Goal: Task Accomplishment & Management: Manage account settings

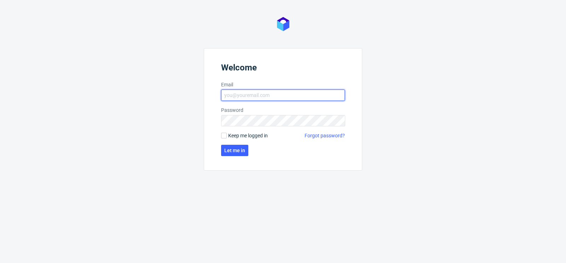
type input "matteo.corsico@packhelp.com"
click at [229, 135] on span "Keep me logged in" at bounding box center [248, 135] width 40 height 7
click at [227, 135] on input "Keep me logged in" at bounding box center [224, 136] width 6 height 6
checkbox input "true"
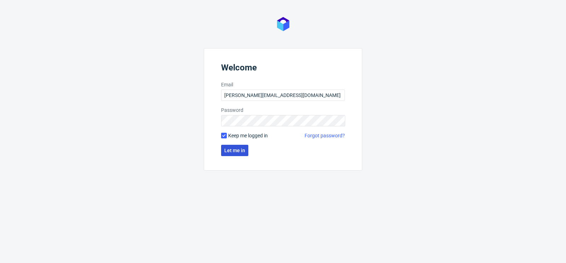
click at [231, 145] on button "Let me in" at bounding box center [234, 150] width 27 height 11
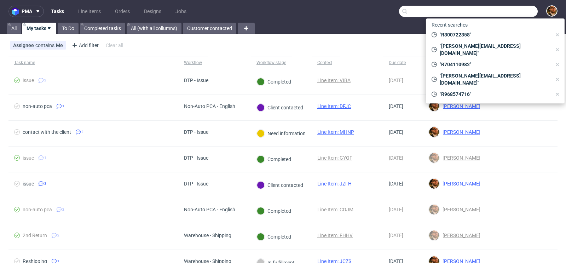
click at [502, 14] on input "text" at bounding box center [468, 11] width 139 height 11
paste input "R495805960"
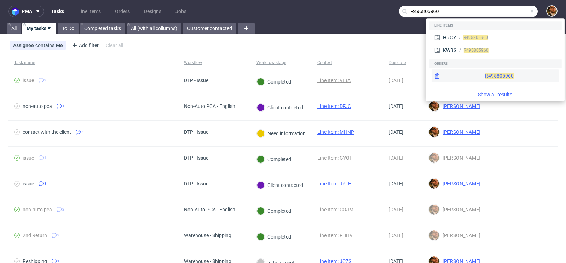
type input "R495805960"
click at [491, 73] on div "R495805960" at bounding box center [495, 75] width 127 height 13
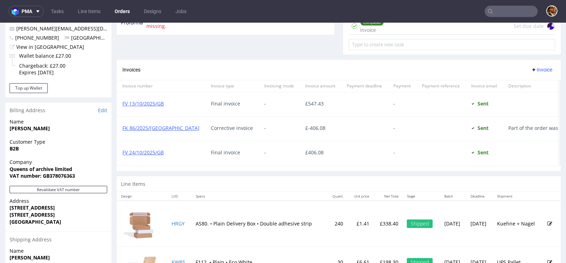
scroll to position [265, 0]
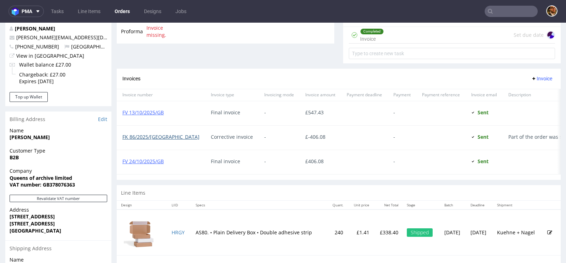
click at [148, 134] on link "FK 86/2025/GB" at bounding box center [160, 136] width 77 height 7
click at [146, 158] on link "FV 24/10/2025/GB" at bounding box center [142, 161] width 41 height 7
click at [155, 111] on link "FV 13/10/2025/GB" at bounding box center [142, 112] width 41 height 7
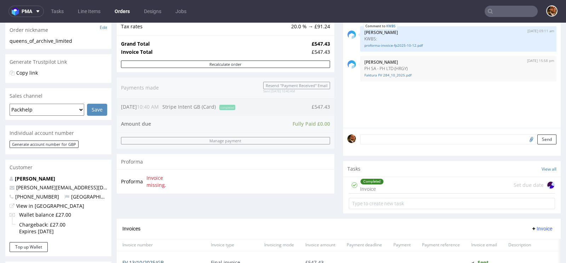
scroll to position [0, 0]
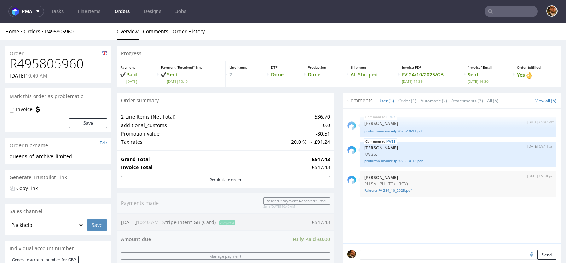
click at [497, 11] on input "text" at bounding box center [511, 11] width 53 height 11
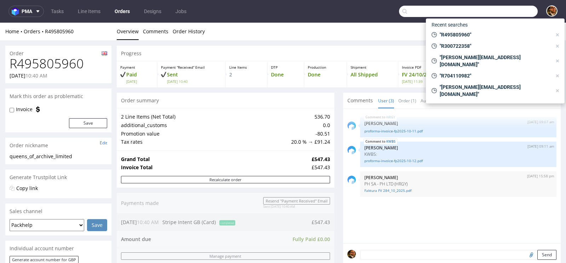
paste input "R300722358"
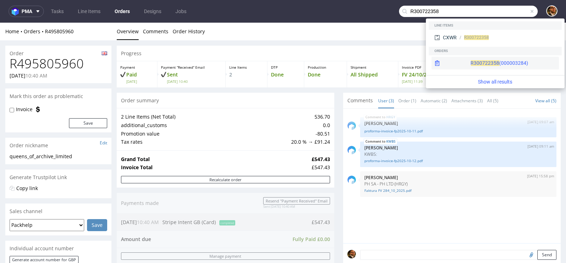
type input "R300722358"
click at [491, 64] on div "R300722358 (000003284)" at bounding box center [499, 62] width 58 height 7
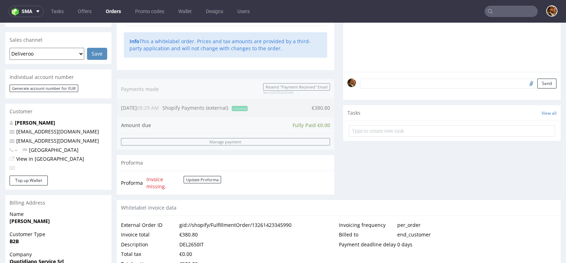
scroll to position [214, 0]
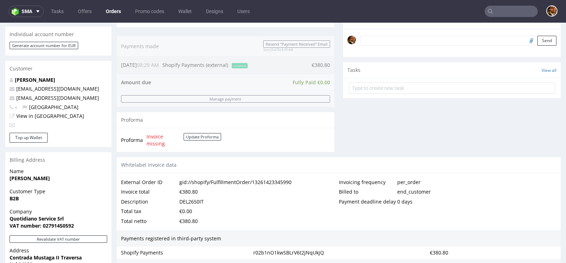
click at [498, 10] on input "text" at bounding box center [511, 11] width 53 height 11
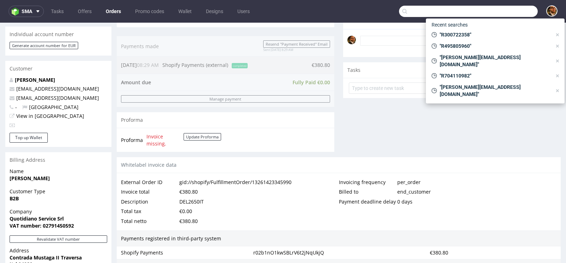
paste input "costa.serena89@hotmail.it"
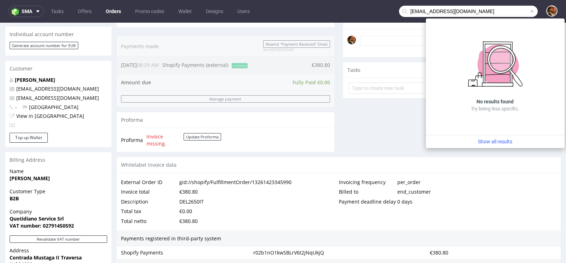
type input "costa.serena89@hotmail.it"
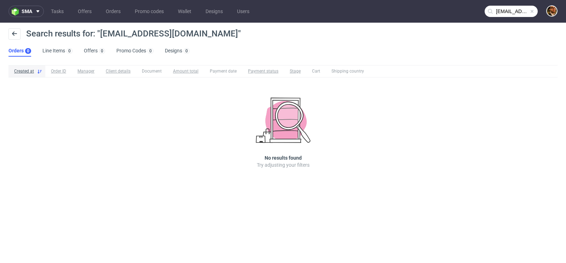
click at [533, 11] on span at bounding box center [532, 11] width 6 height 6
click at [508, 13] on input "text" at bounding box center [511, 11] width 53 height 11
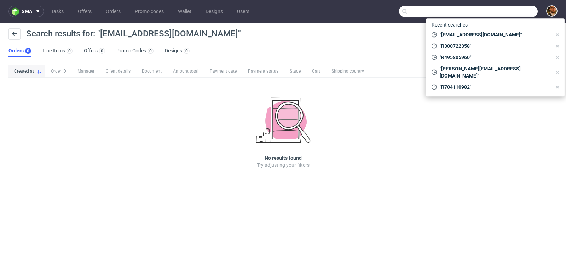
paste input "R810764451"
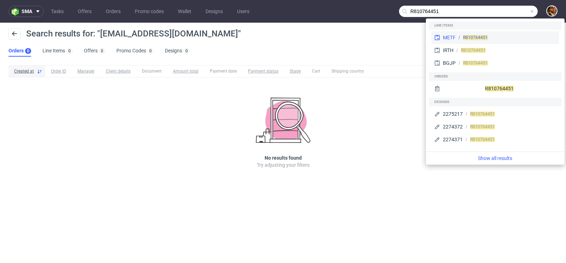
type input "R810764451"
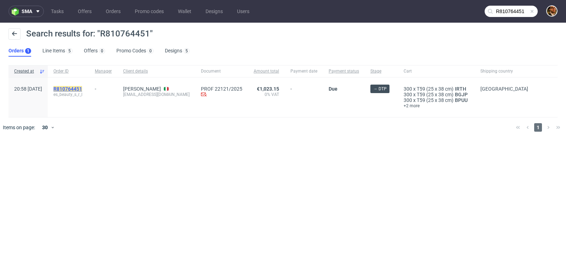
click at [82, 88] on mark "R810764451" at bounding box center [67, 89] width 29 height 6
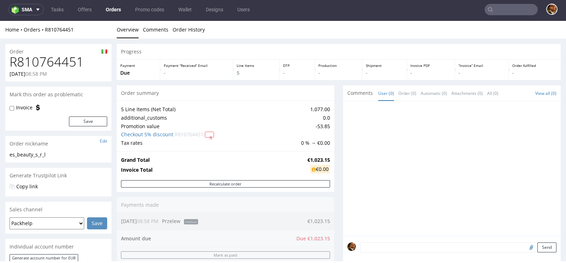
click at [496, 11] on input "text" at bounding box center [511, 9] width 53 height 11
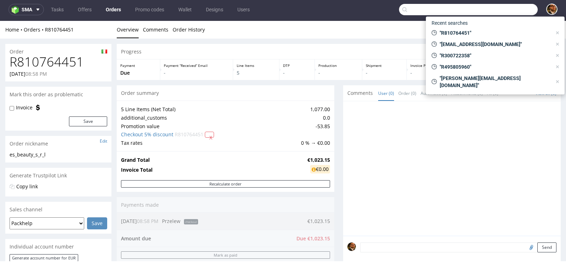
paste input "R466924977"
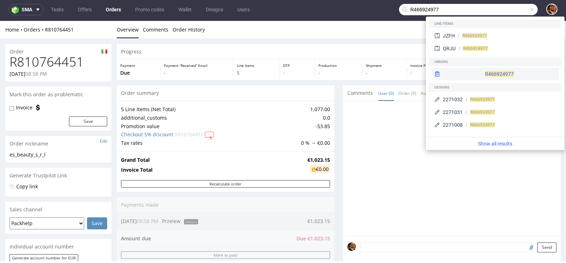
type input "R466924977"
click at [486, 75] on div "R466924977" at bounding box center [495, 74] width 127 height 13
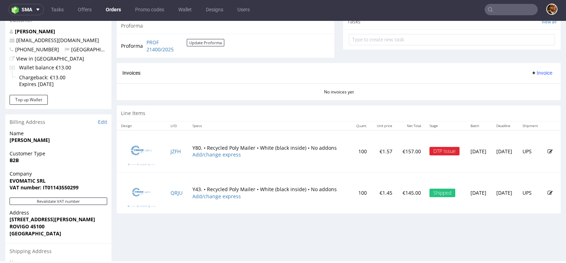
scroll to position [269, 0]
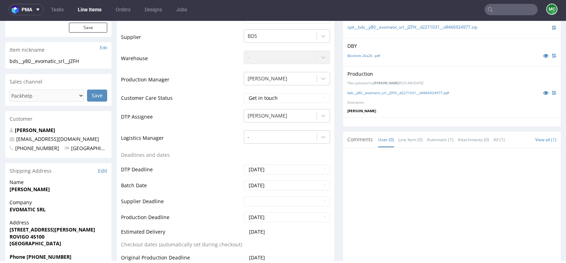
scroll to position [305, 0]
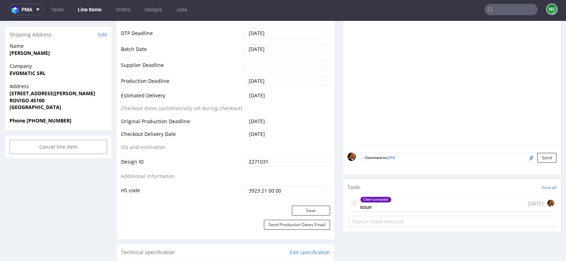
click at [434, 195] on div "Client contacted issue 7 days ago" at bounding box center [452, 203] width 206 height 17
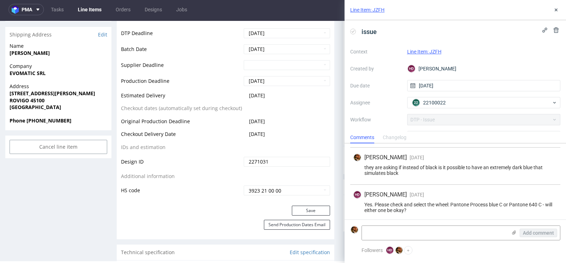
scroll to position [59, 0]
click at [512, 232] on icon at bounding box center [514, 233] width 6 height 6
click at [0, 0] on input "file" at bounding box center [0, 0] width 0 height 0
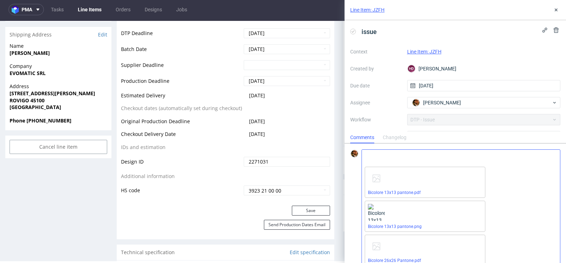
scroll to position [62, 0]
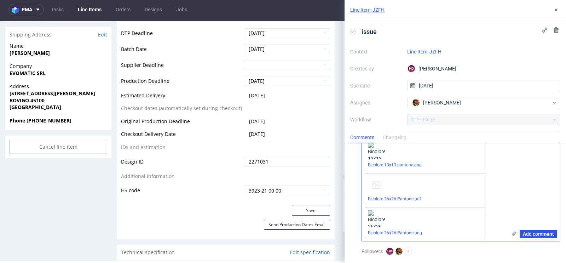
click at [528, 232] on span "Add comment" at bounding box center [538, 233] width 31 height 5
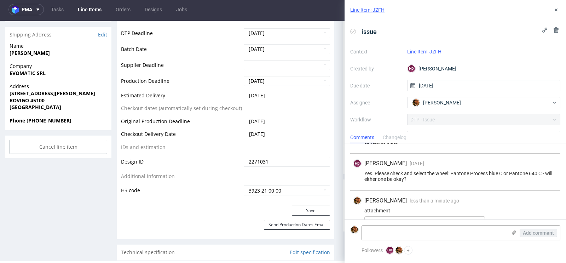
scroll to position [224, 0]
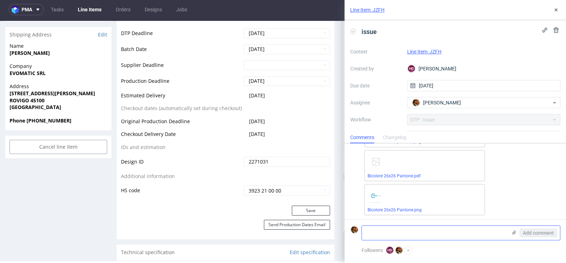
click at [423, 232] on textarea at bounding box center [434, 233] width 145 height 14
click at [378, 232] on textarea "They prepared" at bounding box center [434, 233] width 145 height 14
click at [413, 229] on textarea "They even prepared" at bounding box center [434, 233] width 145 height 14
type textarea "They even prepared new files with Pantone 640 C"
click at [534, 234] on span "Add comment" at bounding box center [538, 232] width 31 height 5
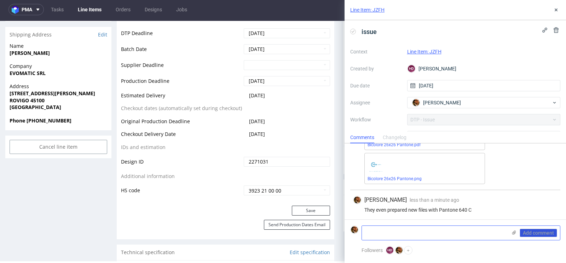
scroll to position [255, 0]
click at [424, 50] on link "Line Item: JZFH" at bounding box center [424, 52] width 34 height 6
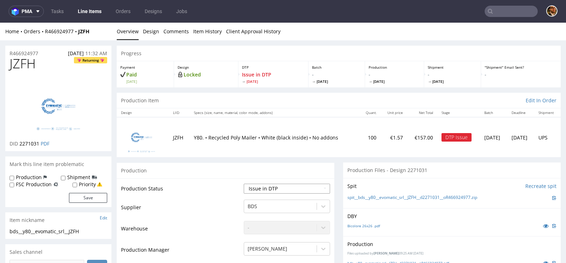
scroll to position [43, 0]
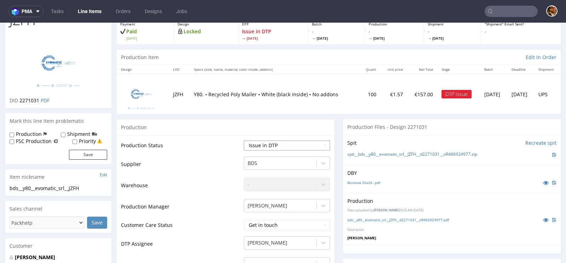
click at [319, 144] on select "Waiting for Artwork Waiting for Diecut Waiting for Mockup Waiting for DTP Waiti…" at bounding box center [287, 145] width 86 height 10
select select "back_for_dtp"
click at [244, 140] on select "Waiting for Artwork Waiting for Diecut Waiting for Mockup Waiting for DTP Waiti…" at bounding box center [287, 145] width 86 height 10
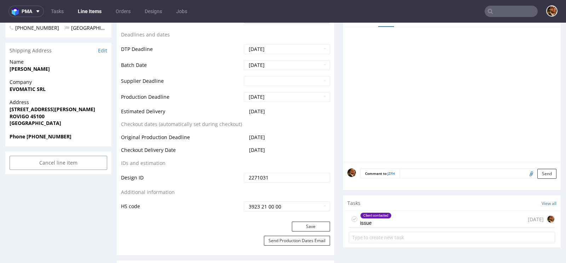
scroll to position [383, 0]
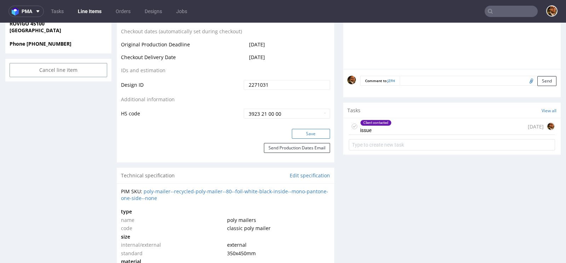
click at [304, 130] on button "Save" at bounding box center [311, 134] width 38 height 10
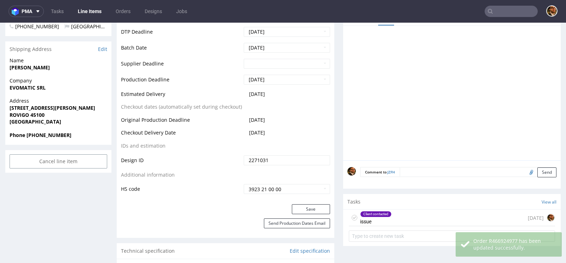
scroll to position [0, 0]
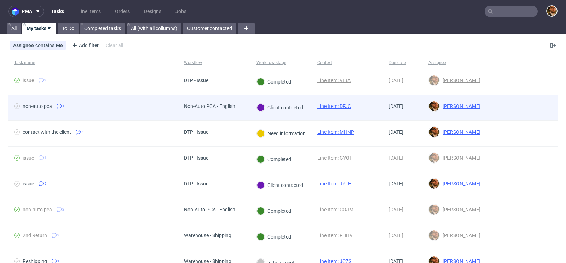
click at [486, 110] on div at bounding box center [521, 107] width 71 height 25
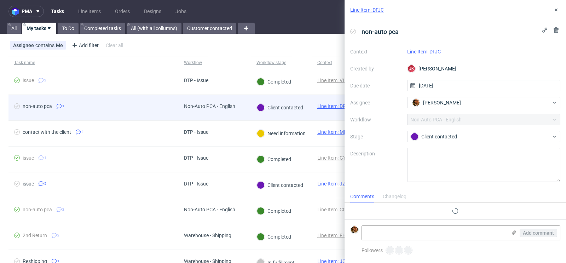
scroll to position [8, 0]
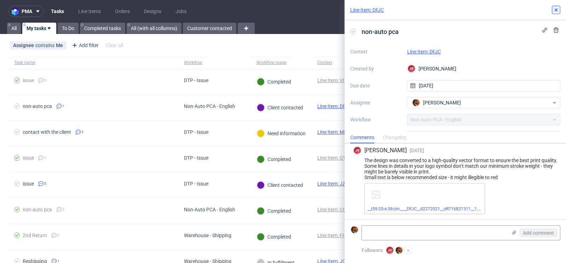
click at [557, 11] on use at bounding box center [556, 9] width 3 height 3
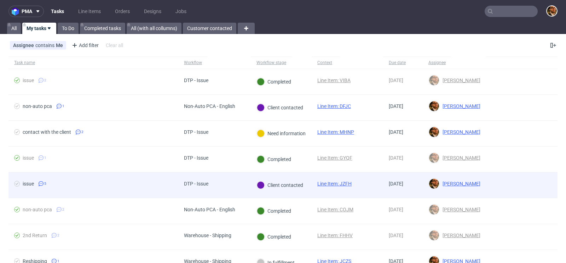
click at [523, 176] on div at bounding box center [521, 184] width 71 height 25
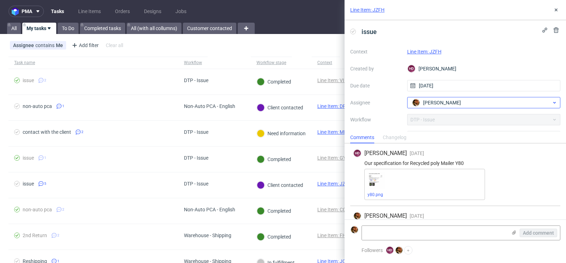
scroll to position [56, 0]
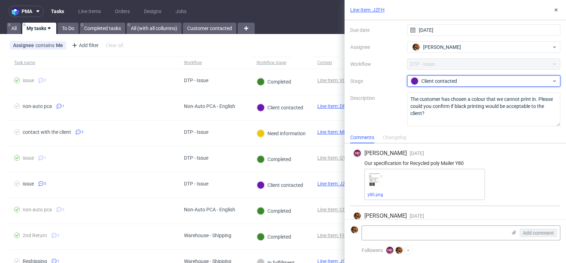
click at [489, 83] on div "Client contacted" at bounding box center [481, 81] width 141 height 8
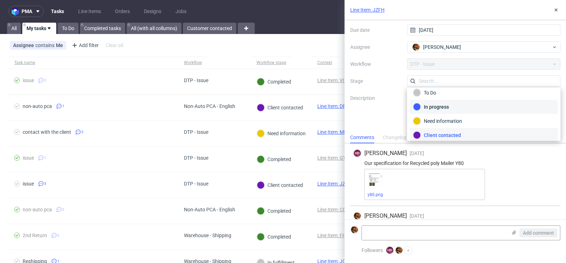
scroll to position [49, 0]
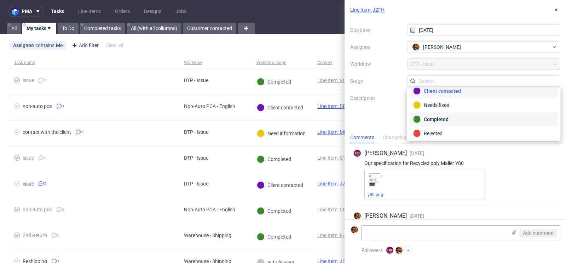
click at [459, 115] on div "Completed" at bounding box center [484, 119] width 142 height 8
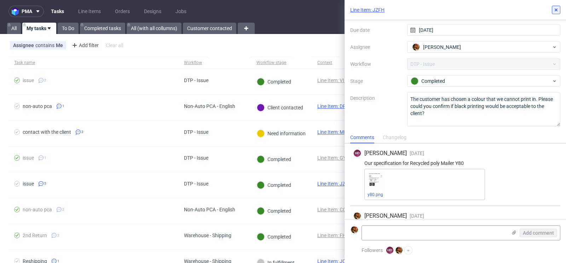
click at [556, 14] on button at bounding box center [556, 10] width 8 height 8
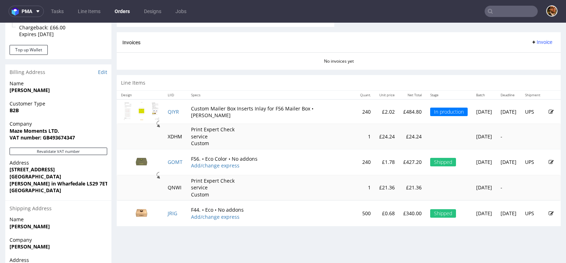
scroll to position [305, 0]
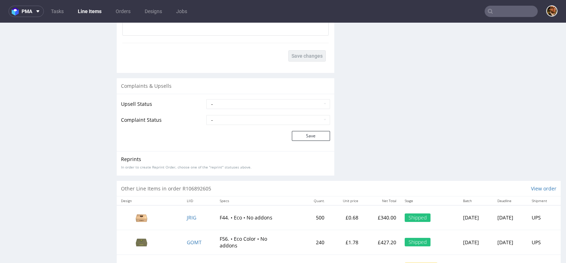
scroll to position [1028, 0]
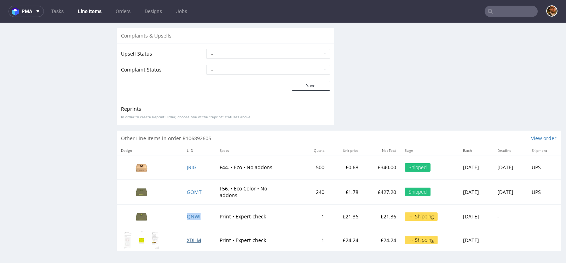
click at [187, 238] on span "XDHM" at bounding box center [194, 240] width 15 height 7
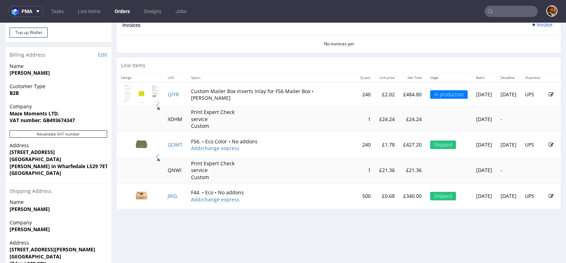
scroll to position [319, 0]
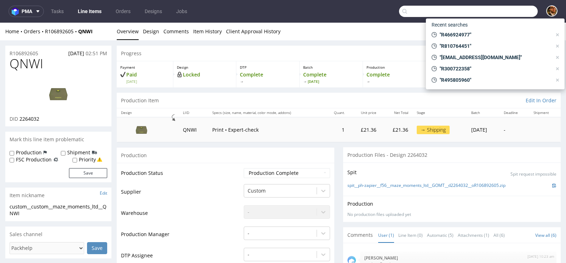
click at [500, 10] on input "text" at bounding box center [468, 11] width 139 height 11
paste input "[EMAIL_ADDRESS][DOMAIN_NAME]"
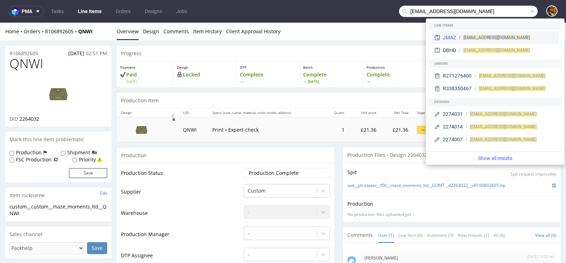
type input "[EMAIL_ADDRESS][DOMAIN_NAME]"
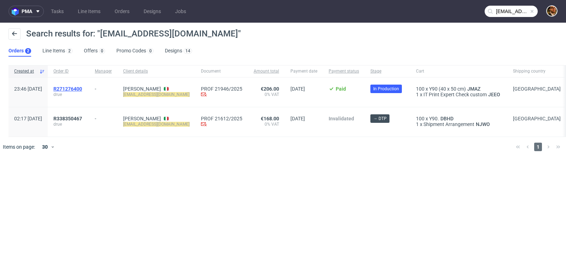
click at [82, 88] on span "R271276400" at bounding box center [67, 89] width 29 height 6
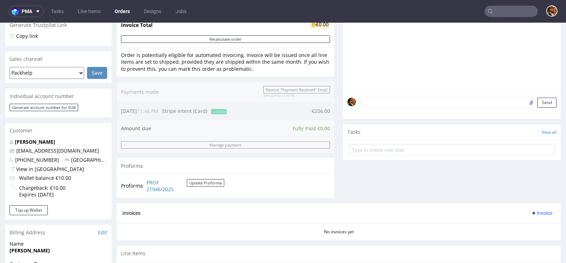
scroll to position [188, 0]
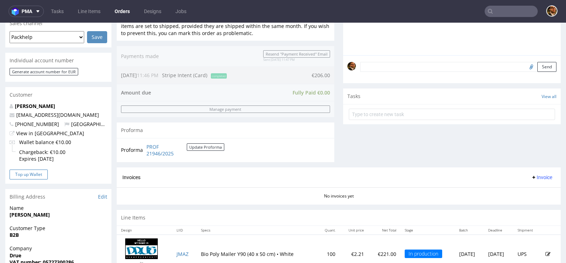
click at [33, 174] on button "Top up Wallet" at bounding box center [29, 174] width 38 height 10
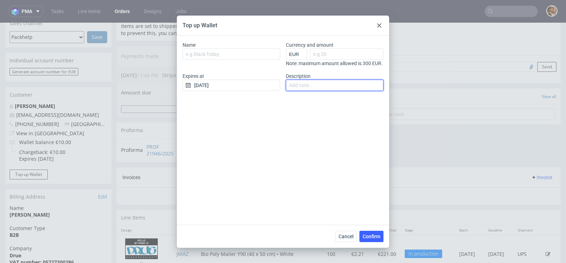
click at [314, 91] on input "Description" at bounding box center [335, 85] width 98 height 11
click at [379, 25] on use at bounding box center [379, 25] width 4 height 4
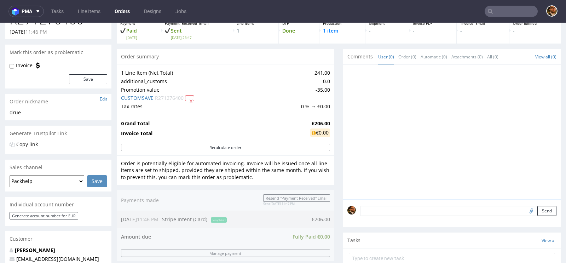
scroll to position [0, 0]
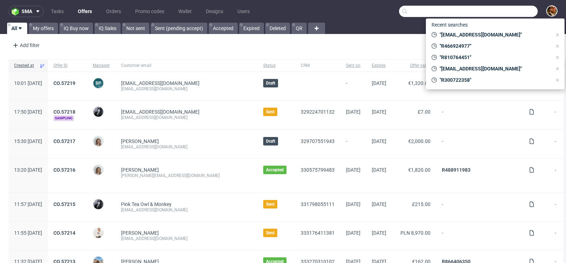
click at [491, 17] on input "text" at bounding box center [468, 11] width 139 height 11
paste input "R281528272"
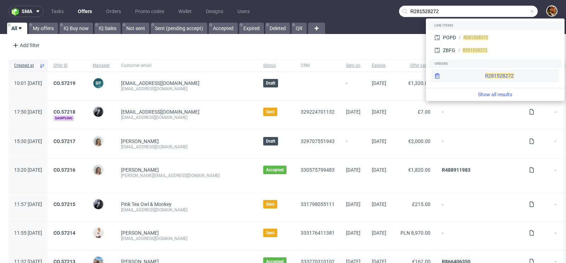
type input "R281528272"
click at [483, 74] on div "R281528272" at bounding box center [495, 75] width 127 height 13
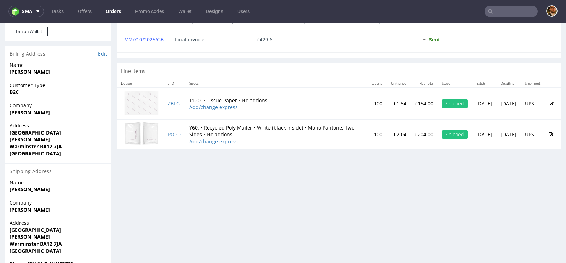
scroll to position [350, 0]
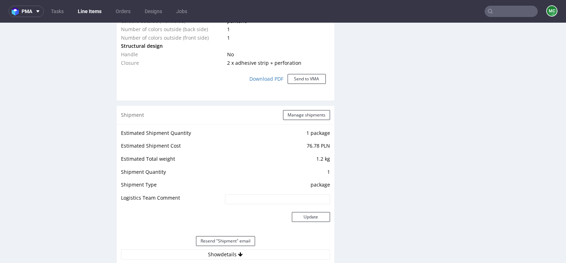
scroll to position [709, 0]
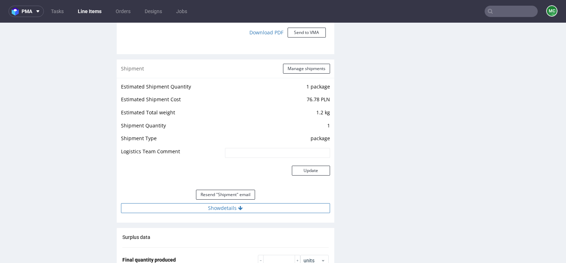
click at [233, 205] on button "Show details" at bounding box center [225, 208] width 209 height 10
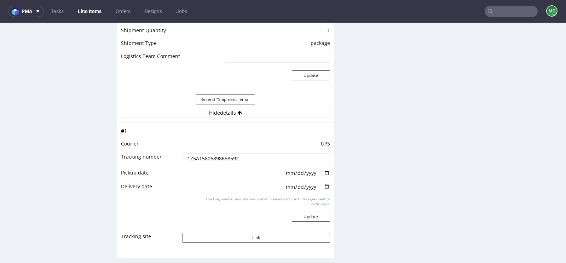
scroll to position [831, 0]
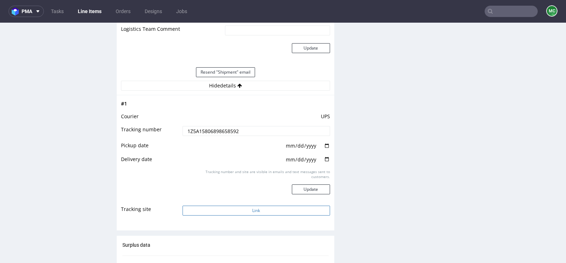
click at [244, 207] on button "Link" at bounding box center [257, 211] width 148 height 10
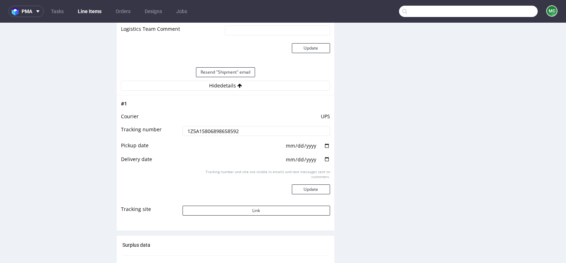
click at [493, 7] on input "text" at bounding box center [468, 11] width 139 height 11
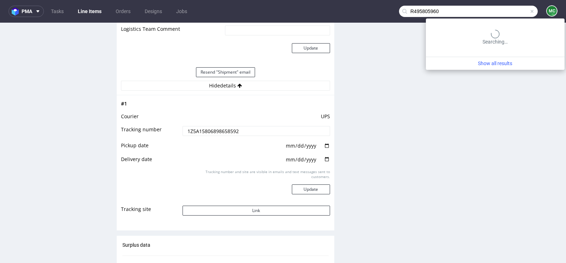
type input "R495805960"
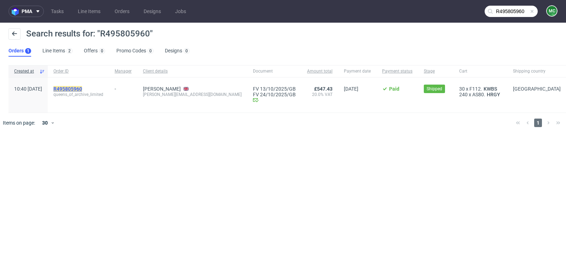
click at [82, 88] on mark "R495805960" at bounding box center [67, 89] width 29 height 6
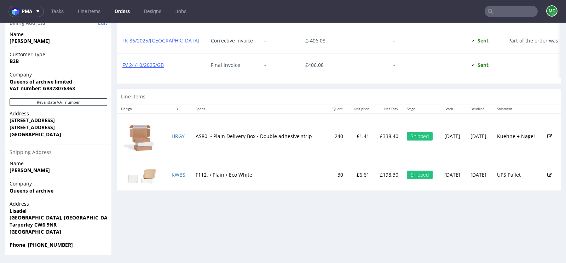
scroll to position [2, 0]
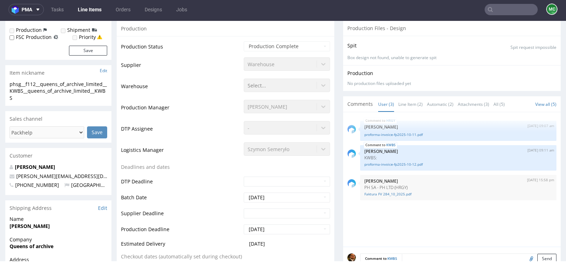
scroll to position [101, 0]
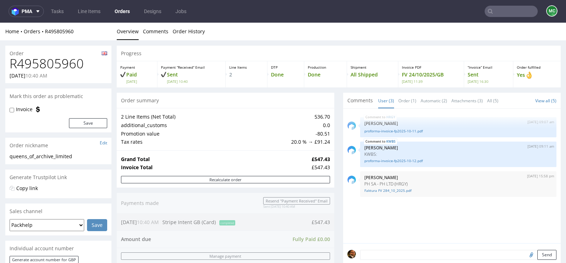
click at [499, 8] on input "text" at bounding box center [511, 11] width 53 height 11
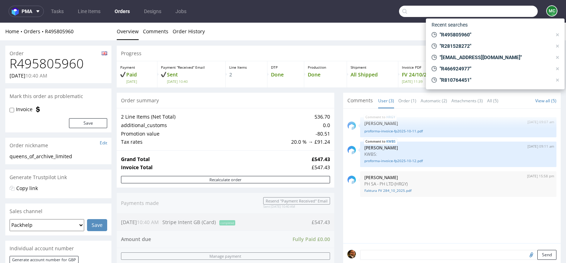
paste input "R704110982"
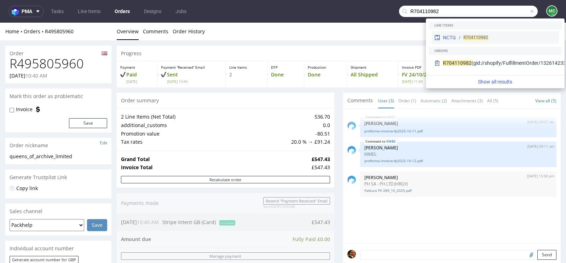
type input "R704110982"
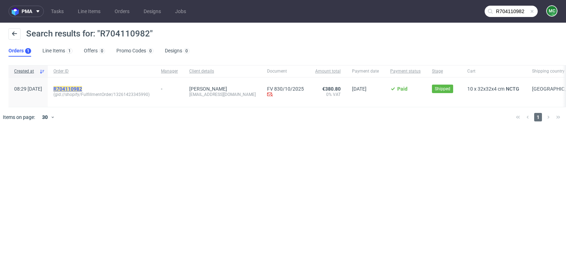
click at [82, 87] on mark "R704110982" at bounding box center [67, 89] width 29 height 6
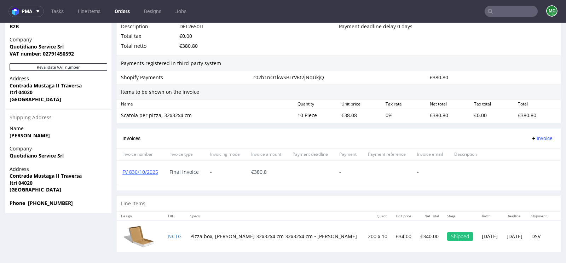
scroll to position [2, 0]
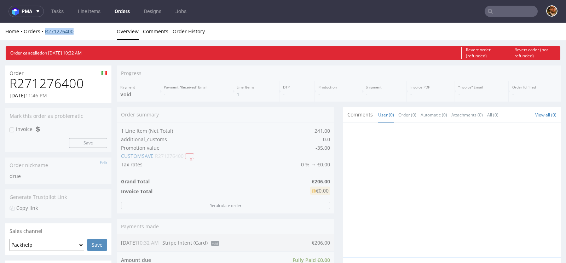
drag, startPoint x: 80, startPoint y: 34, endPoint x: 45, endPoint y: 34, distance: 35.0
click at [45, 34] on div "Home Orders R271276400" at bounding box center [58, 31] width 106 height 7
copy link "R271276400"
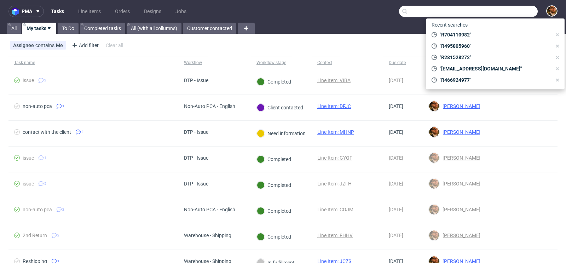
click at [499, 16] on input "text" at bounding box center [468, 11] width 139 height 11
paste input "R495805960"
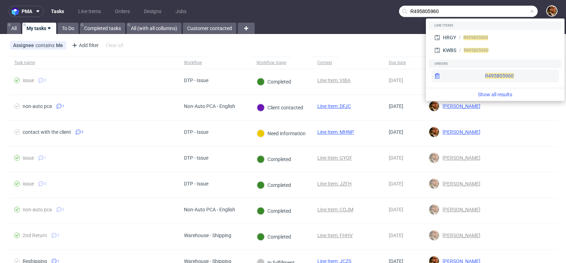
type input "R495805960"
click at [483, 69] on div "R495805960" at bounding box center [495, 75] width 127 height 13
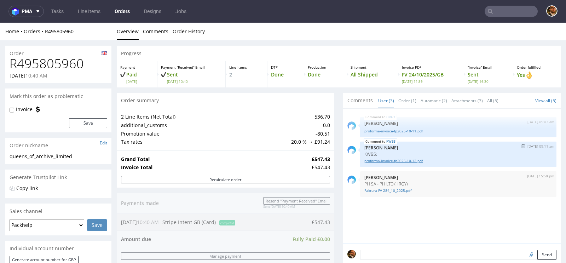
scroll to position [155, 0]
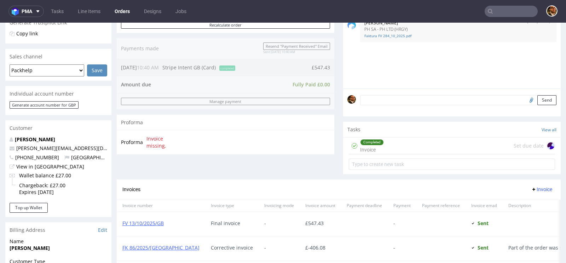
click at [385, 153] on div "Completed Invoice Set due date" at bounding box center [452, 146] width 206 height 17
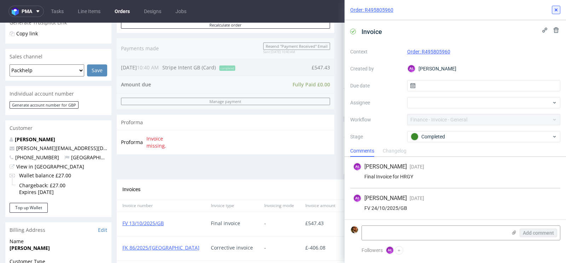
click at [557, 13] on button at bounding box center [556, 10] width 8 height 8
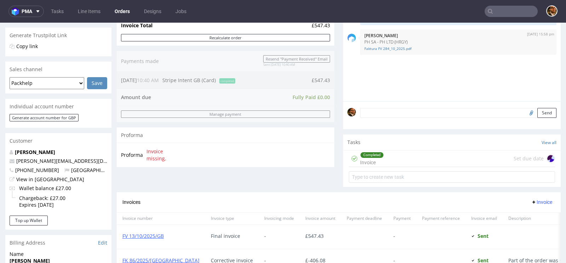
scroll to position [160, 0]
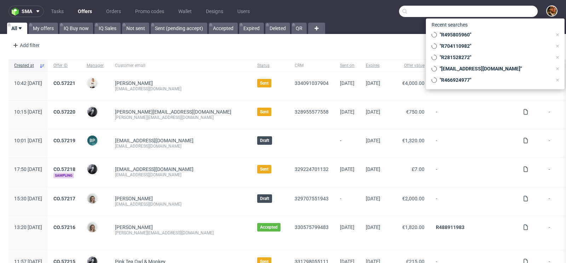
click at [496, 16] on input "text" at bounding box center [468, 11] width 139 height 11
paste input "[PERSON_NAME][EMAIL_ADDRESS][PERSON_NAME][DOMAIN_NAME]"
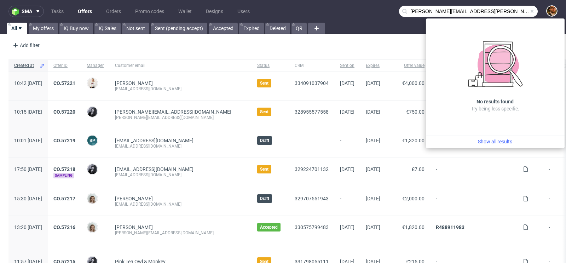
type input "jane.marshall@macepromotions.com"
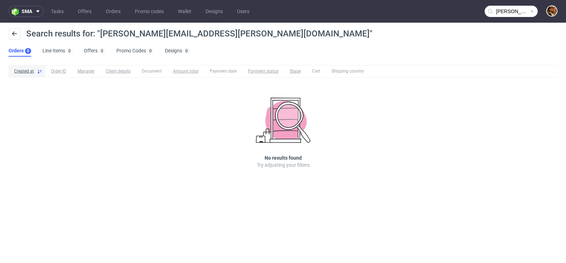
click at [530, 13] on span at bounding box center [532, 11] width 6 height 6
click at [502, 15] on input "text" at bounding box center [511, 11] width 53 height 11
paste input "R271276400"
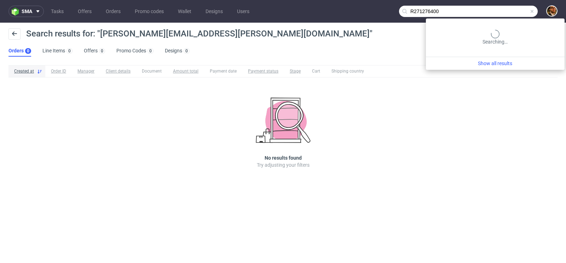
type input "R271276400"
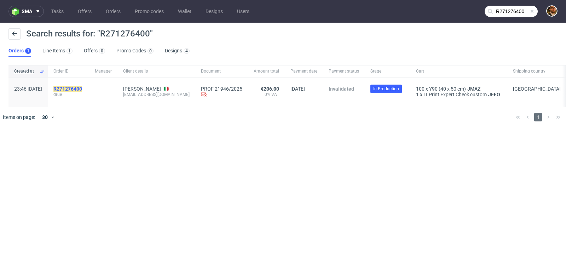
click at [82, 89] on mark "R271276400" at bounding box center [67, 89] width 29 height 6
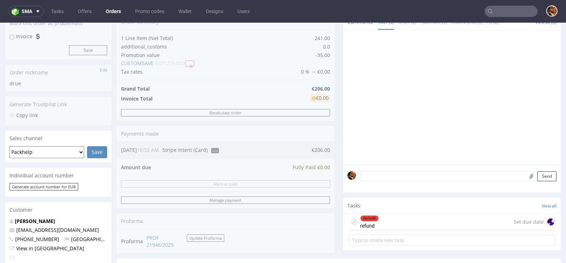
scroll to position [250, 0]
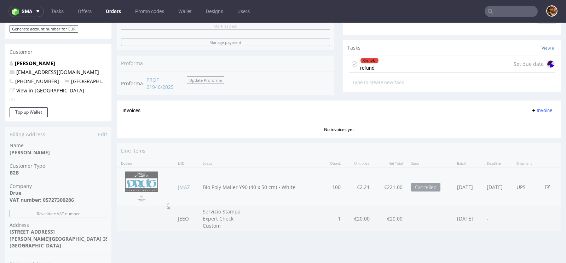
click at [400, 63] on div "On hold refund Set due date" at bounding box center [452, 64] width 206 height 17
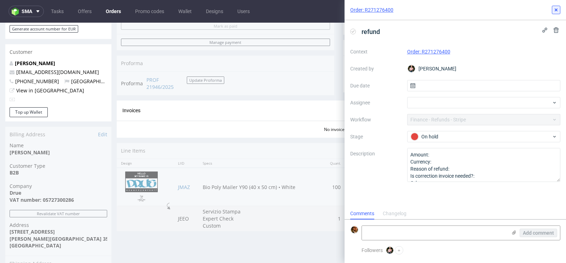
click at [557, 10] on icon at bounding box center [556, 10] width 6 height 6
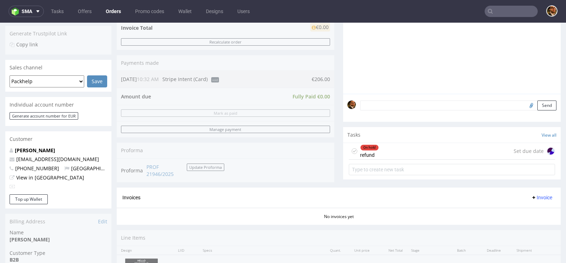
scroll to position [197, 0]
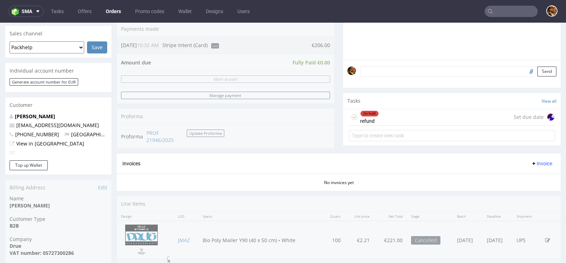
click at [402, 119] on div "On hold refund Set due date" at bounding box center [452, 117] width 206 height 17
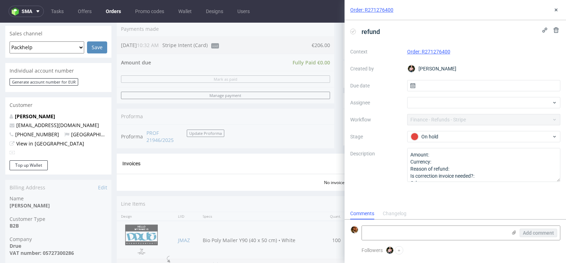
scroll to position [6, 0]
click at [473, 139] on div "On hold" at bounding box center [481, 137] width 141 height 8
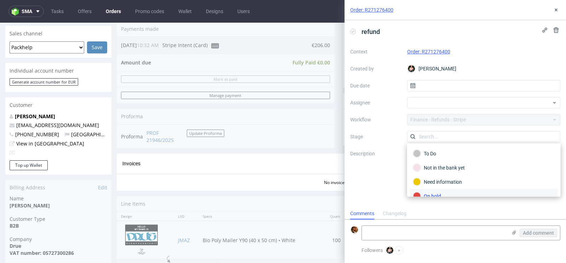
scroll to position [5, 0]
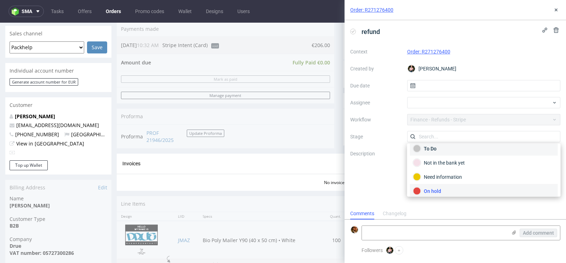
click at [458, 149] on div "To Do" at bounding box center [484, 149] width 142 height 8
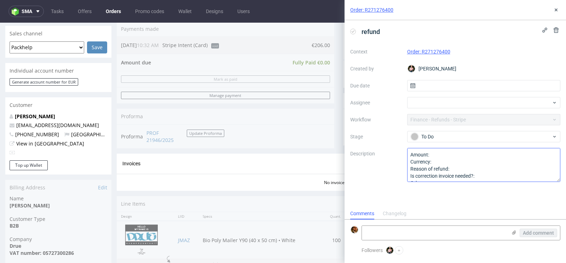
scroll to position [7, 0]
click at [555, 12] on icon at bounding box center [556, 10] width 6 height 6
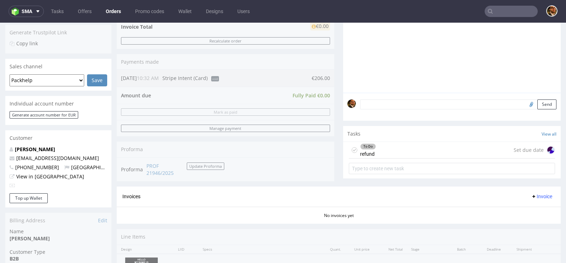
scroll to position [229, 0]
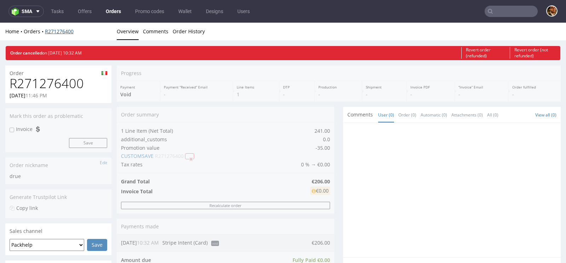
click at [54, 31] on link "R271276400" at bounding box center [59, 31] width 29 height 7
click at [508, 13] on input "text" at bounding box center [511, 11] width 53 height 11
paste input "R338350467"
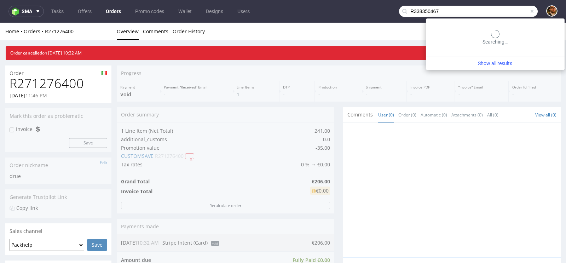
type input "R338350467"
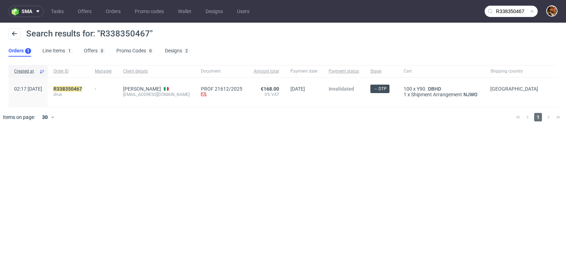
click at [89, 85] on div "R338350467 drue" at bounding box center [68, 91] width 41 height 29
click at [82, 90] on mark "R338350467" at bounding box center [67, 89] width 29 height 6
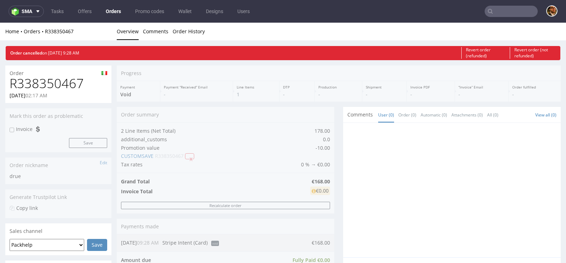
type input "R338350467"
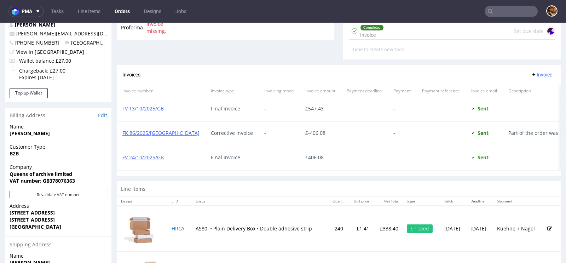
scroll to position [271, 0]
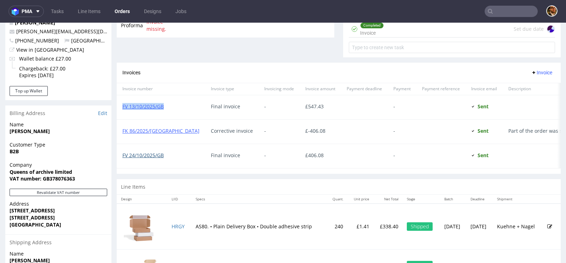
click at [149, 153] on link "FV 24/10/2025/GB" at bounding box center [142, 155] width 41 height 7
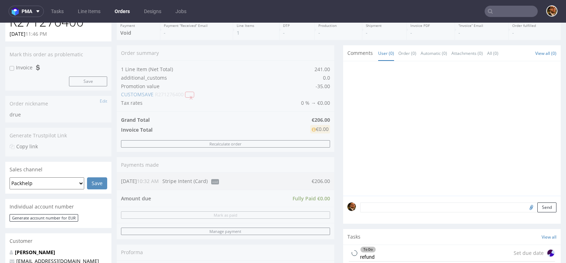
scroll to position [157, 0]
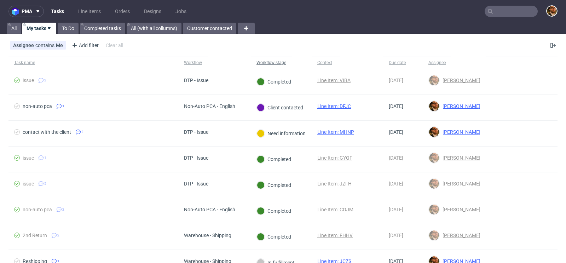
click at [274, 64] on div "Workflow stage" at bounding box center [271, 63] width 30 height 6
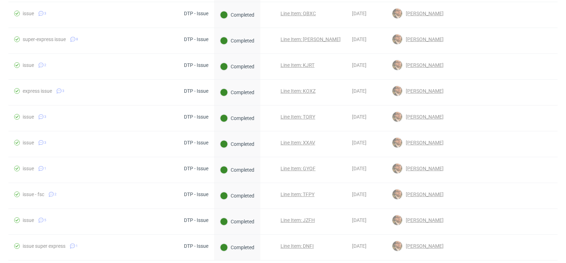
scroll to position [618, 0]
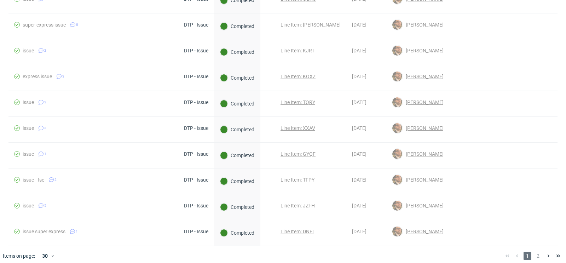
click at [537, 252] on div "1 2" at bounding box center [532, 256] width 61 height 8
click at [534, 252] on span "2" at bounding box center [538, 256] width 8 height 8
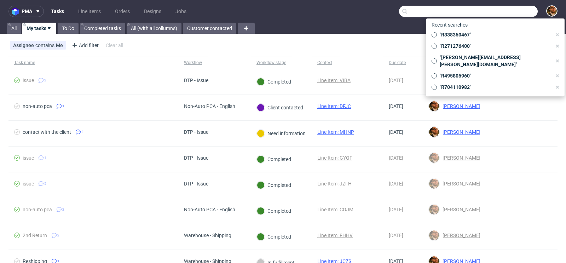
click at [493, 12] on input "text" at bounding box center [468, 11] width 139 height 11
paste input "R667337071"
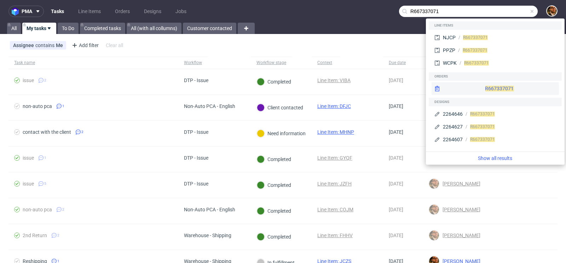
type input "R667337071"
click at [484, 83] on div "R667337071" at bounding box center [495, 88] width 127 height 13
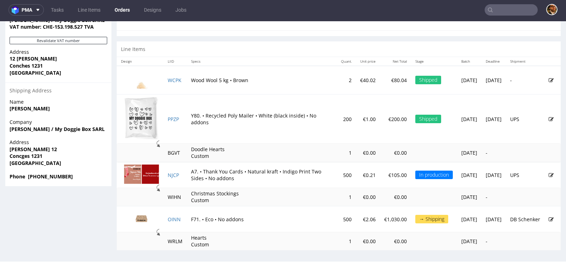
scroll to position [2, 0]
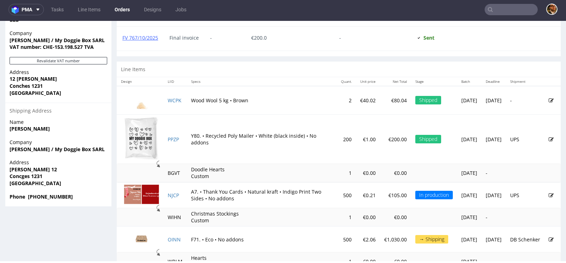
scroll to position [422, 0]
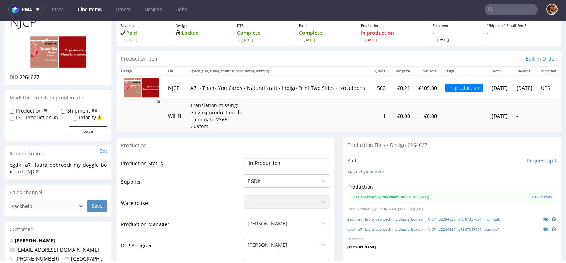
scroll to position [41, 0]
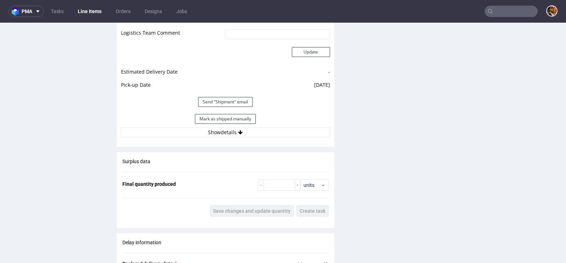
scroll to position [814, 0]
click at [229, 133] on button "Show details" at bounding box center [225, 133] width 209 height 10
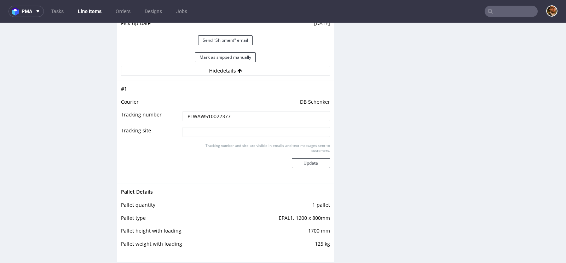
scroll to position [856, 0]
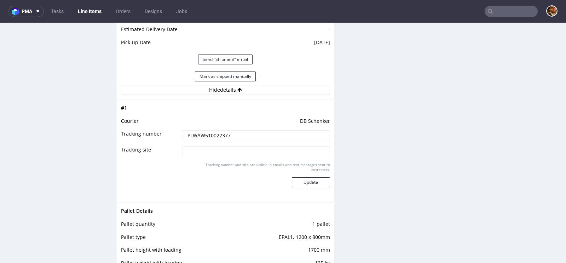
drag, startPoint x: 231, startPoint y: 133, endPoint x: 174, endPoint y: 133, distance: 57.0
click at [174, 133] on tr "Tracking number PLWAW510022377" at bounding box center [225, 137] width 209 height 16
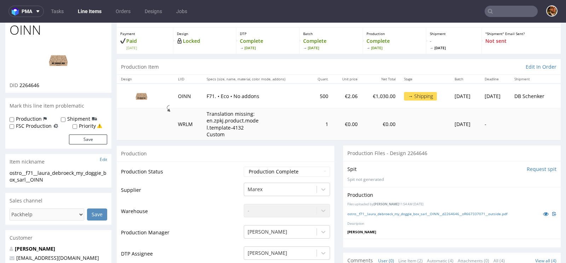
scroll to position [15, 0]
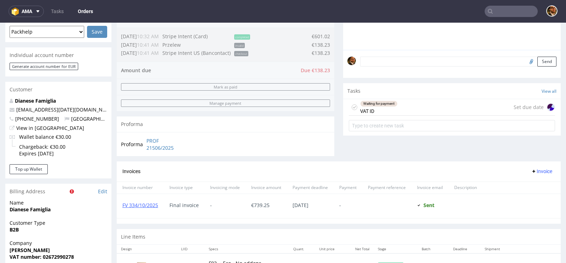
scroll to position [178, 0]
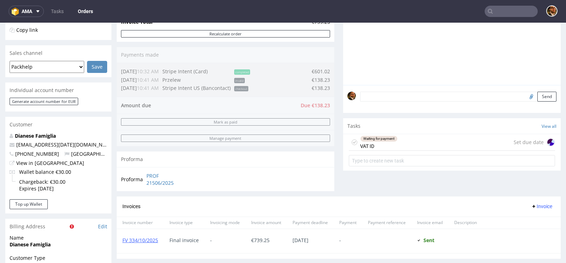
click at [412, 139] on div "Waiting for payment VAT ID Set due date" at bounding box center [452, 142] width 206 height 17
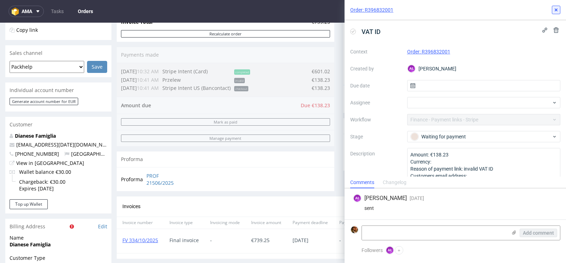
click at [557, 9] on use at bounding box center [556, 9] width 3 height 3
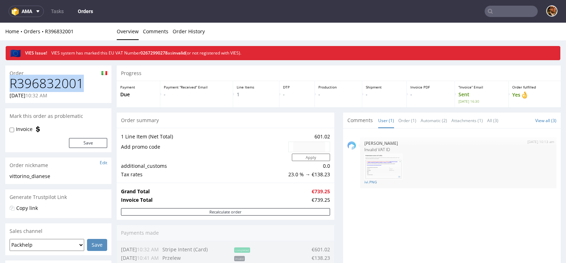
drag, startPoint x: 83, startPoint y: 82, endPoint x: 13, endPoint y: 84, distance: 70.4
click at [13, 84] on h1 "R396832001" at bounding box center [59, 83] width 98 height 14
copy h1 "R396832001"
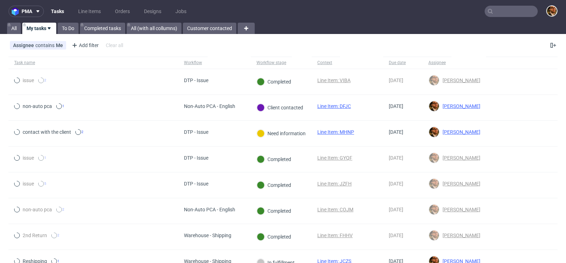
click at [504, 11] on input "text" at bounding box center [511, 11] width 53 height 11
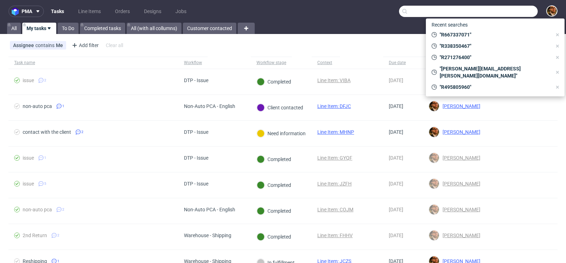
paste input "#R639313023"
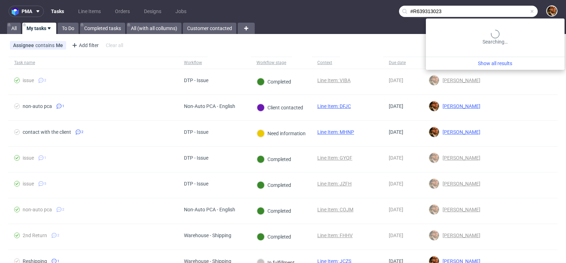
click at [407, 12] on input "#R639313023" at bounding box center [468, 11] width 139 height 11
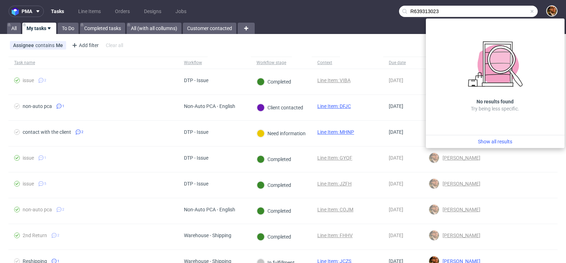
click at [437, 8] on input "R639313023" at bounding box center [468, 11] width 139 height 11
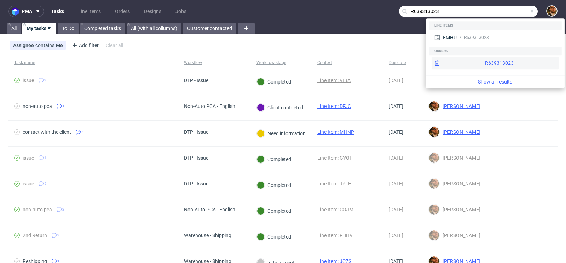
type input "R639313023"
click at [485, 65] on div "R639313023" at bounding box center [499, 62] width 29 height 7
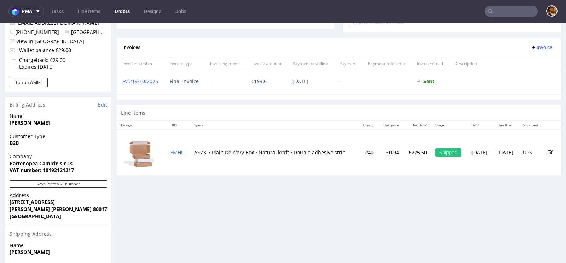
scroll to position [321, 0]
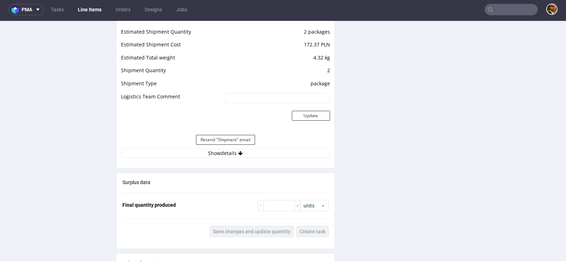
scroll to position [737, 0]
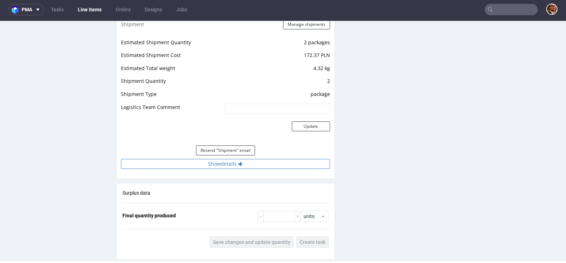
click at [238, 162] on icon at bounding box center [240, 163] width 5 height 5
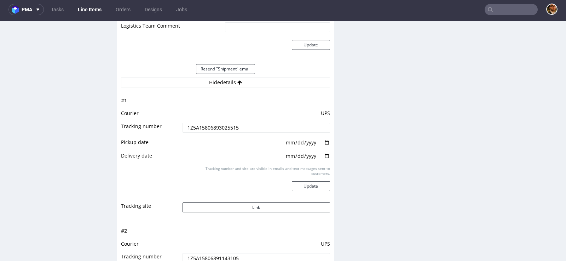
scroll to position [836, 0]
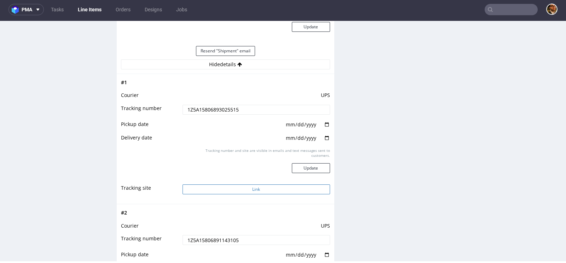
click at [255, 186] on button "Link" at bounding box center [257, 189] width 148 height 10
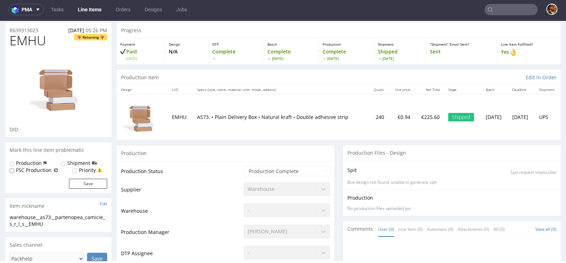
scroll to position [0, 0]
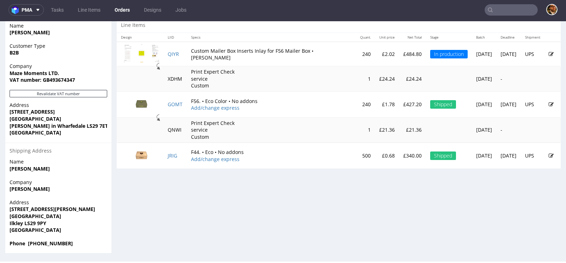
scroll to position [327, 0]
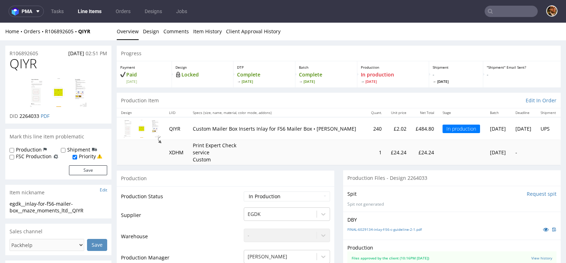
scroll to position [324, 0]
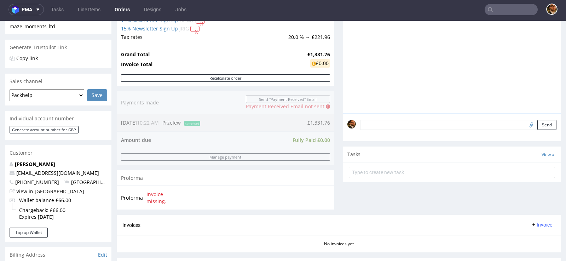
scroll to position [369, 0]
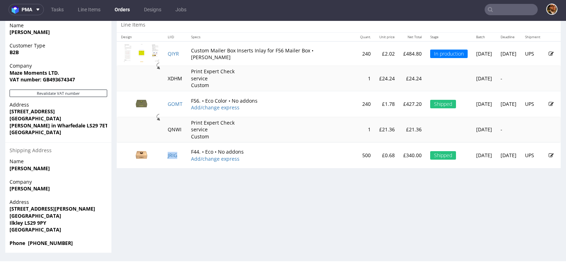
click at [167, 154] on td "JRIG" at bounding box center [174, 155] width 23 height 26
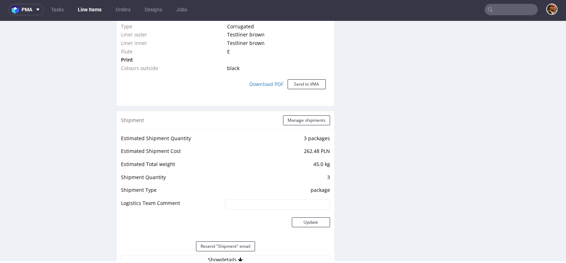
scroll to position [387, 0]
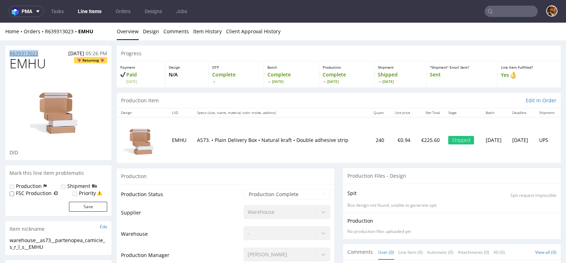
drag, startPoint x: 47, startPoint y: 52, endPoint x: 10, endPoint y: 51, distance: 36.8
click at [10, 51] on div "R639313023 [DATE] 05:26 PM" at bounding box center [58, 51] width 106 height 11
copy p "R639313023"
